Goal: Feedback & Contribution: Submit feedback/report problem

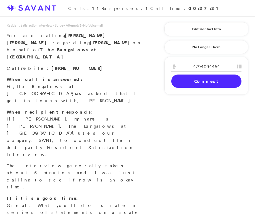
click at [182, 81] on link "Connect" at bounding box center [206, 80] width 70 height 13
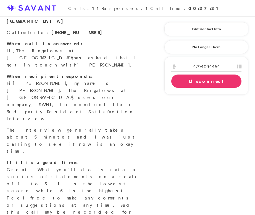
scroll to position [38, 0]
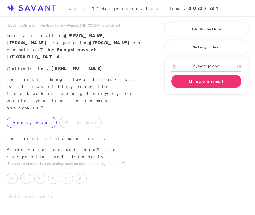
click at [22, 117] on label "Anonymous" at bounding box center [32, 122] width 50 height 11
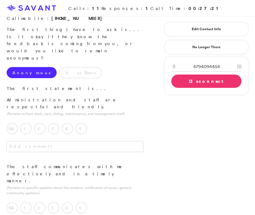
scroll to position [50, 0]
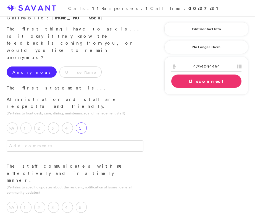
click at [79, 122] on label "5" at bounding box center [81, 127] width 11 height 11
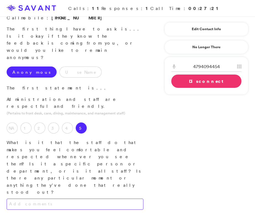
click at [77, 198] on textarea at bounding box center [75, 203] width 137 height 11
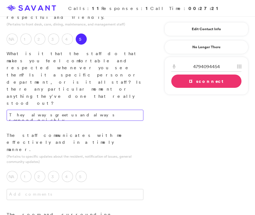
scroll to position [142, 0]
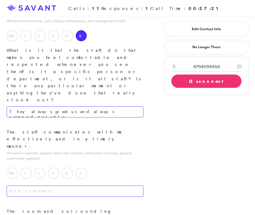
type textarea "They always greet us and always respond quickly."
click at [104, 185] on textarea at bounding box center [75, 190] width 137 height 11
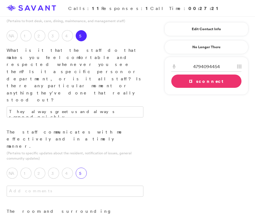
click at [82, 167] on label "5" at bounding box center [81, 172] width 11 height 11
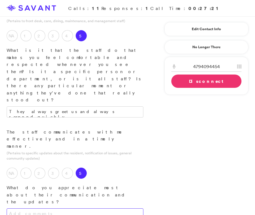
click at [86, 208] on textarea at bounding box center [75, 213] width 137 height 11
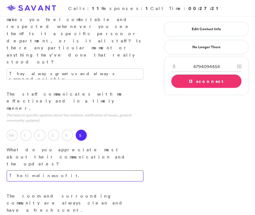
scroll to position [186, 0]
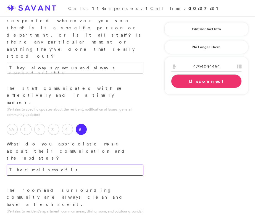
type textarea "The timeliness of it."
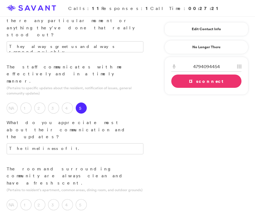
scroll to position [223, 0]
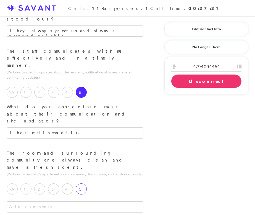
click at [84, 183] on label "5" at bounding box center [81, 188] width 11 height 11
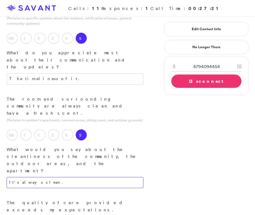
scroll to position [278, 0]
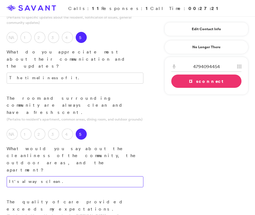
type textarea "It's always clean."
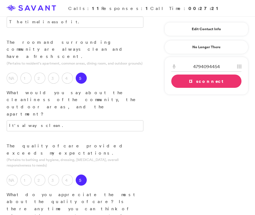
scroll to position [334, 0]
type textarea "Everyone has a professionalism about them."
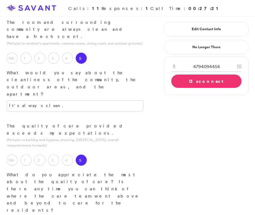
scroll to position [371, 0]
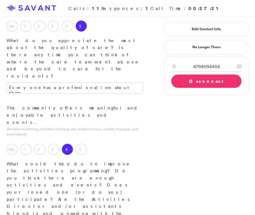
scroll to position [491, 0]
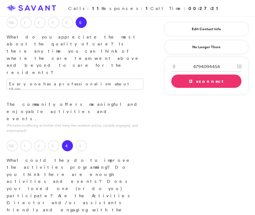
type textarea "Sometimes the activities get canceled. This occurs about once a week on average…"
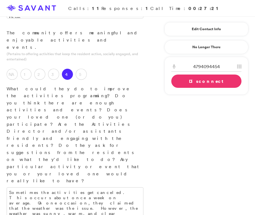
scroll to position [563, 0]
type textarea "There is a good variety of menu options,"
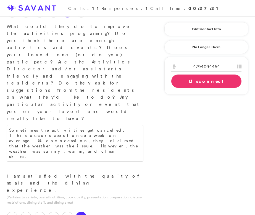
scroll to position [626, 0]
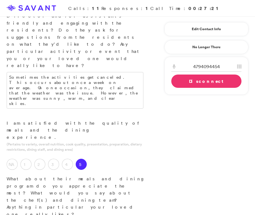
scroll to position [684, 0]
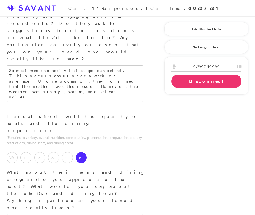
type textarea "It's a quiet, comfortable place that's clean and has a great staff."
type textarea "I am most impressed with the cleanliness; there's no odor about the building, e…"
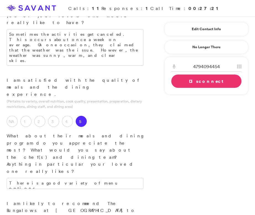
scroll to position [760, 0]
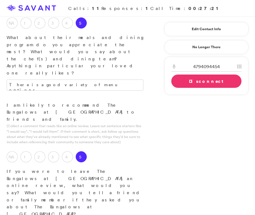
scroll to position [819, 0]
type textarea "My loved one needs someone to come out and coax her to do activities. However, …"
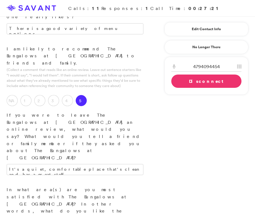
scroll to position [881, 0]
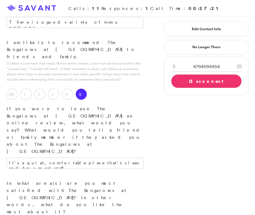
click at [200, 79] on link "Disconnect" at bounding box center [206, 80] width 70 height 13
